Goal: Find specific page/section: Find specific page/section

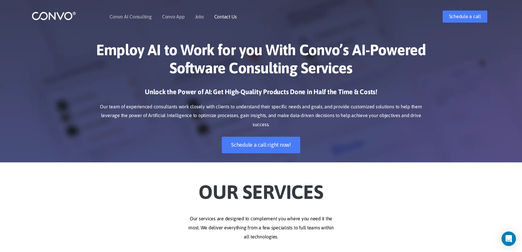
click at [225, 16] on link "Contact Us" at bounding box center [225, 16] width 23 height 5
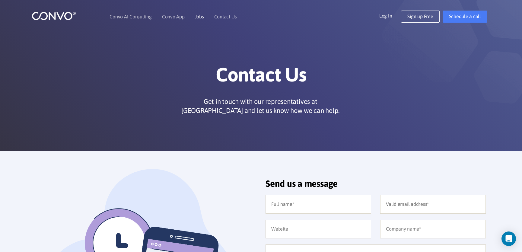
click at [200, 17] on link "Jobs" at bounding box center [199, 16] width 9 height 5
